Goal: Find specific page/section: Find specific page/section

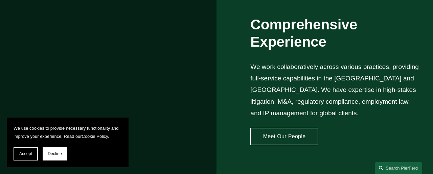
scroll to position [518, 0]
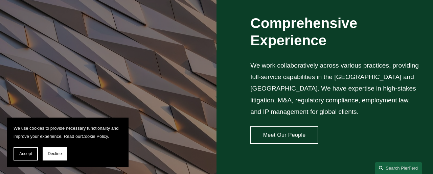
drag, startPoint x: 55, startPoint y: 154, endPoint x: 71, endPoint y: 143, distance: 19.7
click at [55, 154] on span "Decline" at bounding box center [55, 154] width 14 height 5
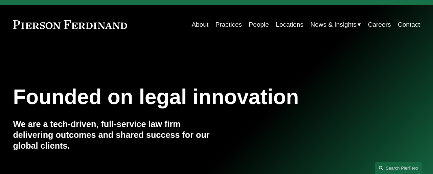
scroll to position [0, 0]
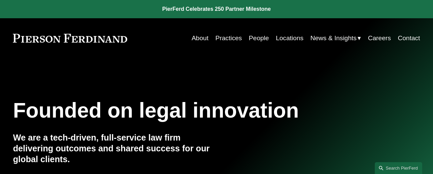
click at [288, 38] on link "Locations" at bounding box center [290, 38] width 28 height 13
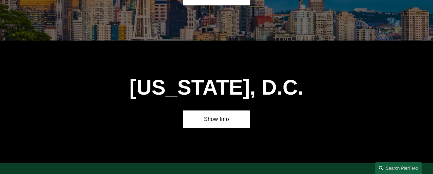
scroll to position [2542, 0]
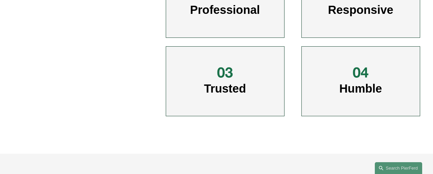
scroll to position [349, 0]
